Goal: Task Accomplishment & Management: Use online tool/utility

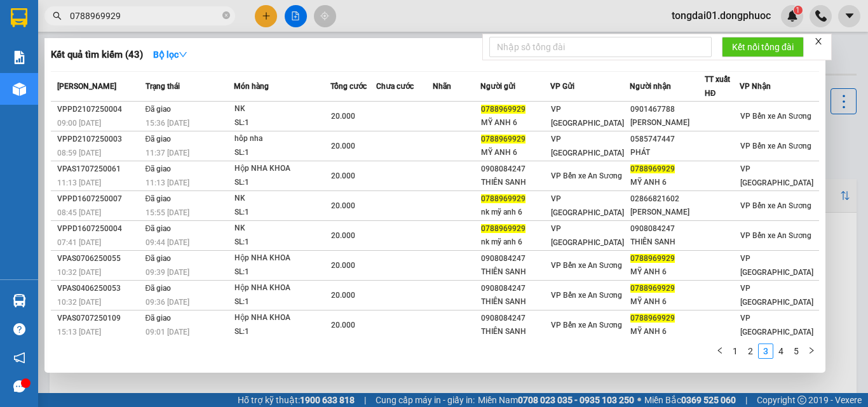
click at [134, 20] on input "0788969929" at bounding box center [145, 16] width 150 height 14
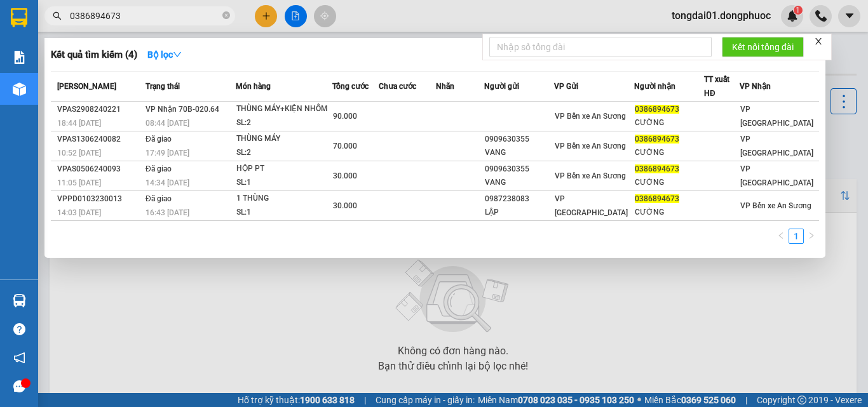
click at [140, 22] on input "0386894673" at bounding box center [145, 16] width 150 height 14
click at [140, 17] on input "0386894673" at bounding box center [145, 16] width 150 height 14
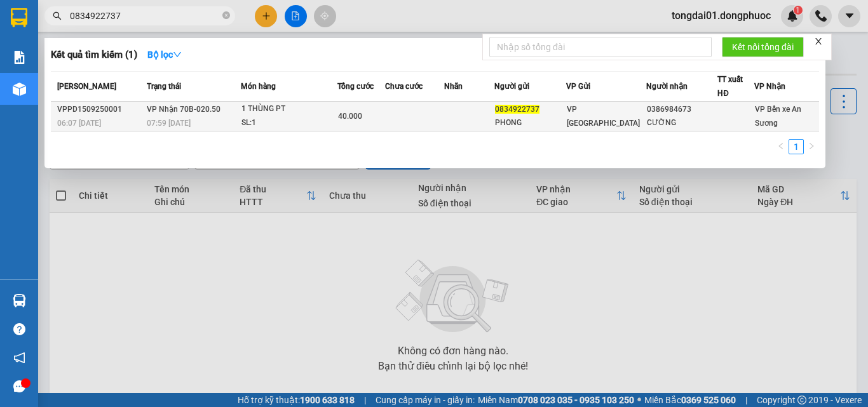
type input "0834922737"
click at [197, 113] on span "VP Nhận 70B-020.50" at bounding box center [184, 109] width 74 height 9
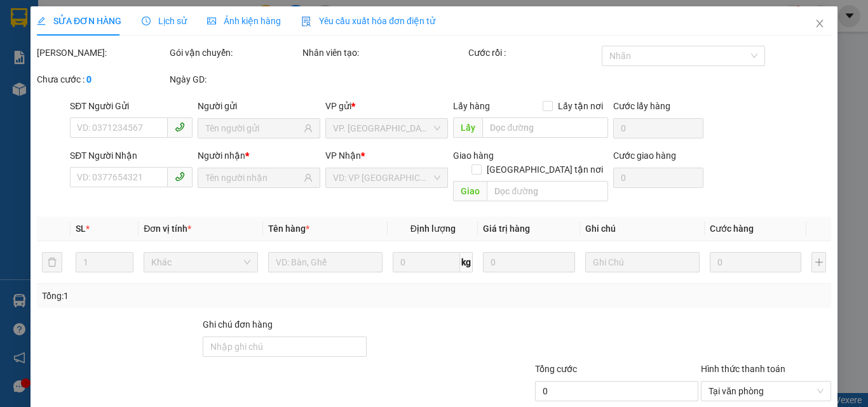
type input "0834922737"
type input "PHONG"
type input "0386984673"
type input "CƯỜNG"
type input "40.000"
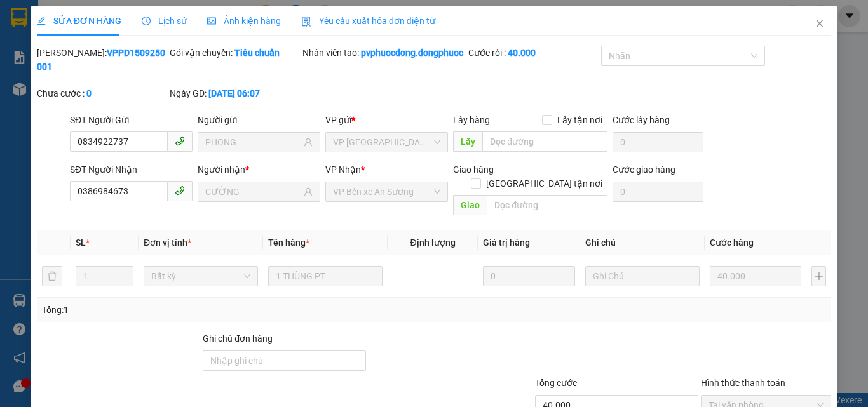
click at [158, 25] on span "Lịch sử" at bounding box center [164, 21] width 45 height 10
